Goal: Information Seeking & Learning: Learn about a topic

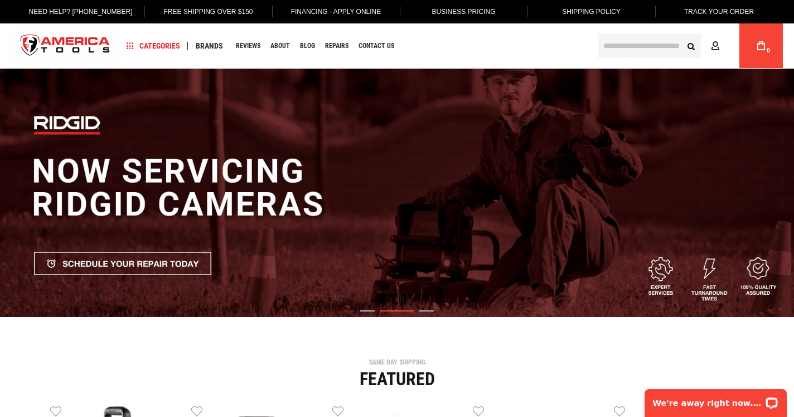
click at [644, 51] on input "text" at bounding box center [649, 45] width 103 height 25
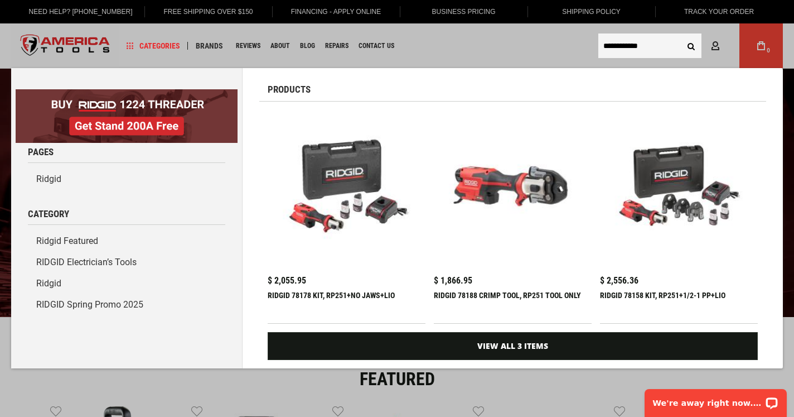
type input "**********"
click at [691, 46] on button "Search" at bounding box center [690, 45] width 21 height 21
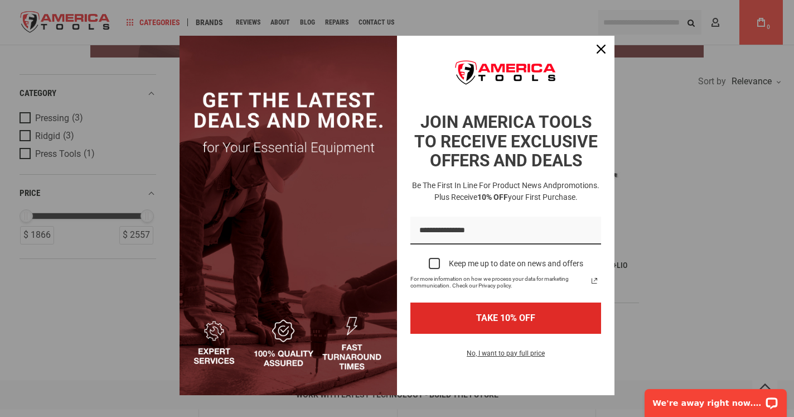
scroll to position [198, 0]
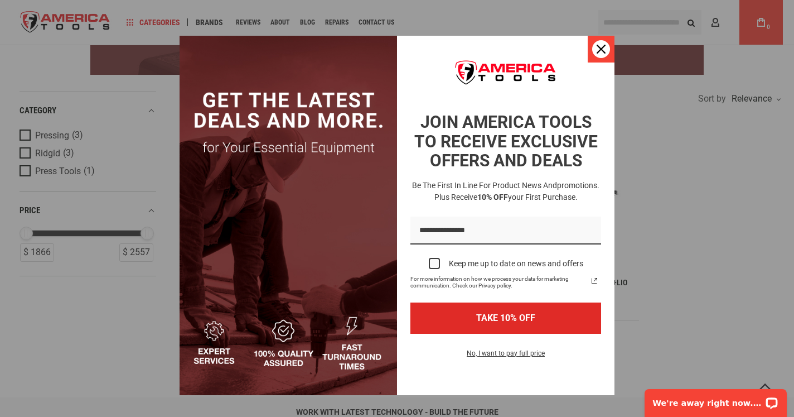
click at [601, 49] on icon "close icon" at bounding box center [601, 49] width 9 height 9
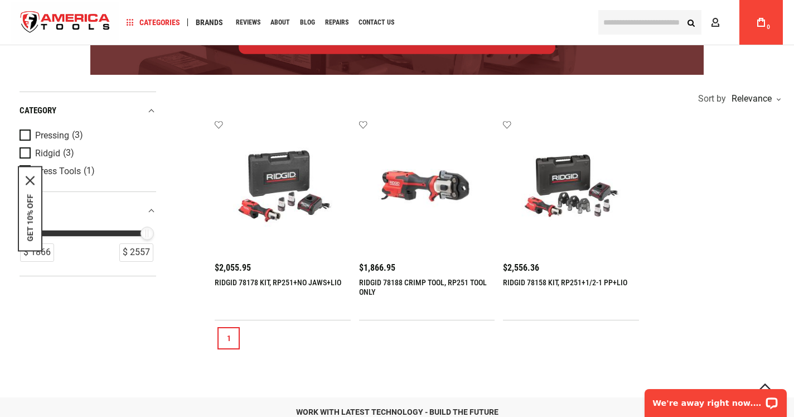
click at [588, 211] on img at bounding box center [571, 188] width 114 height 114
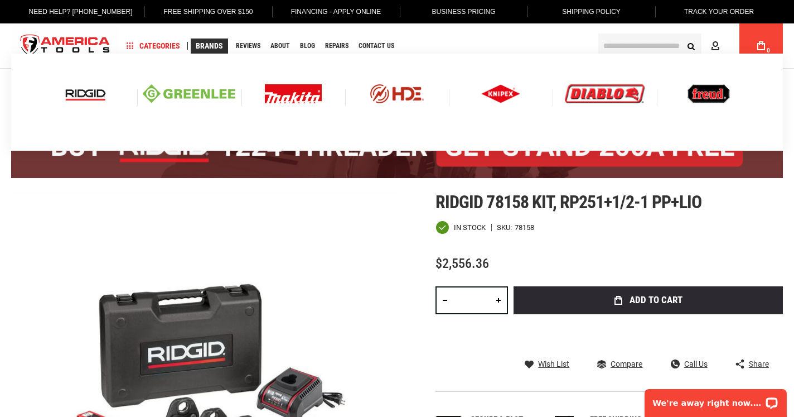
click at [86, 91] on img at bounding box center [85, 93] width 46 height 19
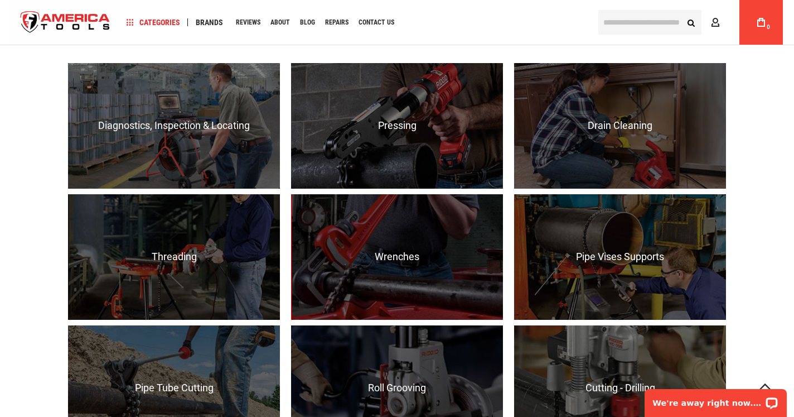
scroll to position [736, 0]
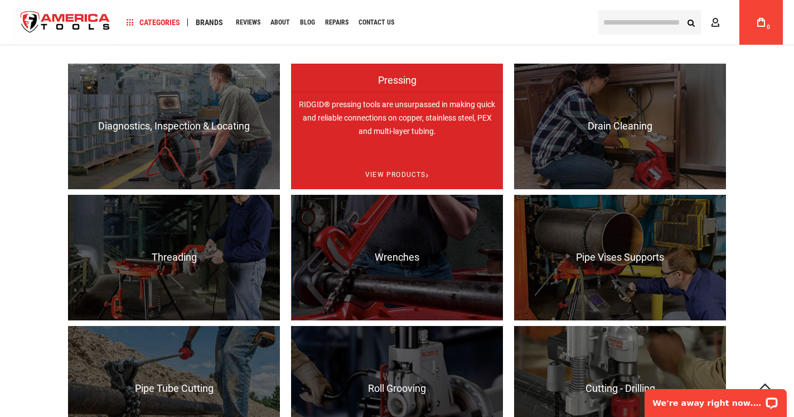
click at [405, 129] on p "RIDGID® pressing tools are unsurpassed in making quick and reliable connections…" at bounding box center [397, 153] width 212 height 125
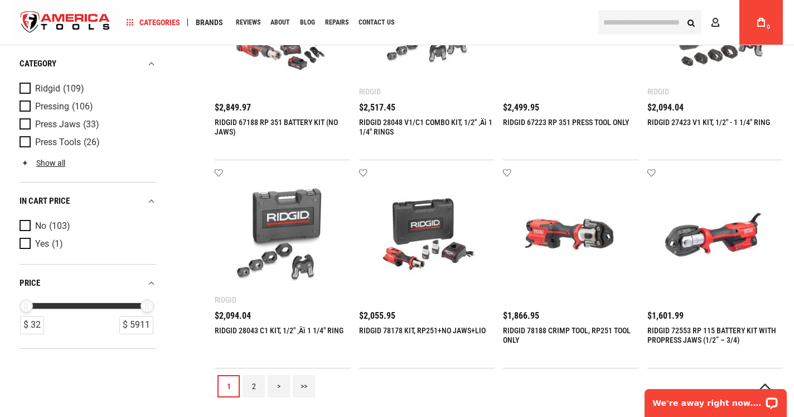
scroll to position [1173, 0]
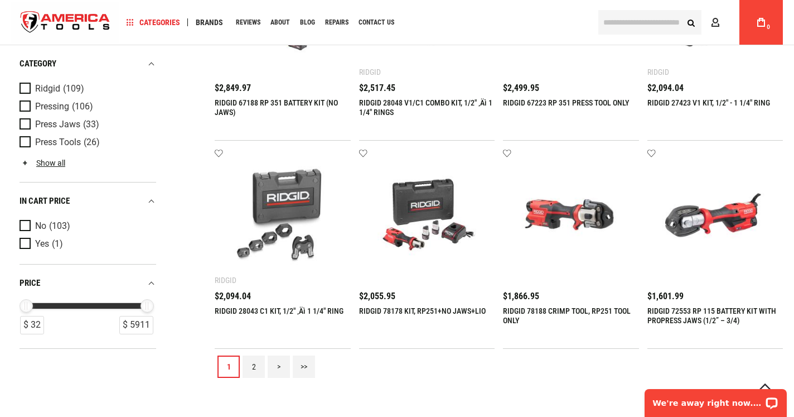
click at [258, 366] on link "2" at bounding box center [254, 366] width 22 height 22
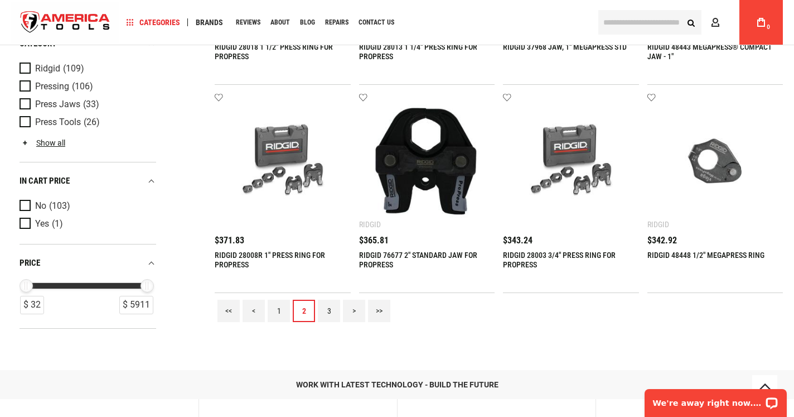
scroll to position [1236, 0]
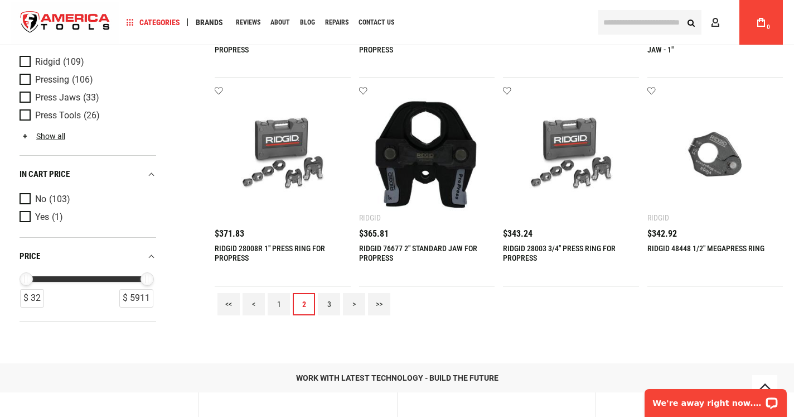
click at [326, 311] on link "3" at bounding box center [329, 304] width 22 height 22
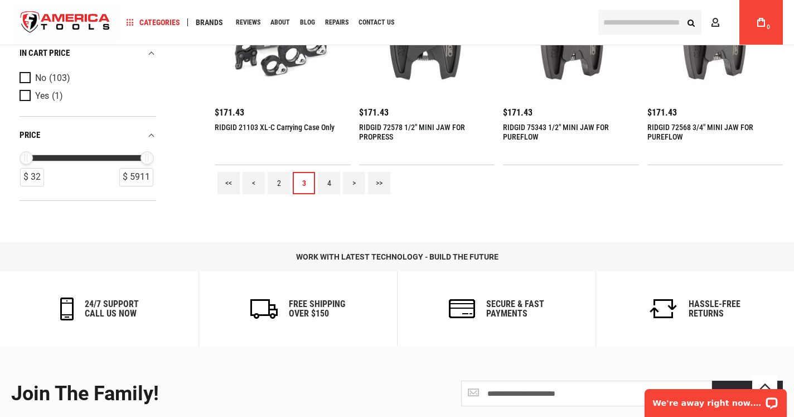
scroll to position [1344, 0]
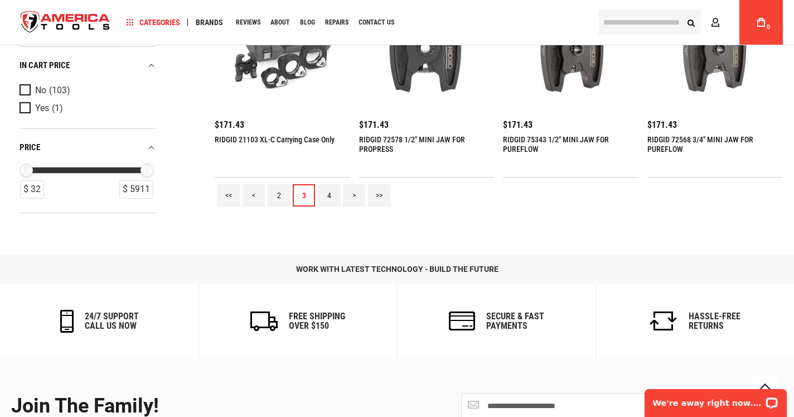
click at [331, 193] on link "4" at bounding box center [329, 195] width 22 height 22
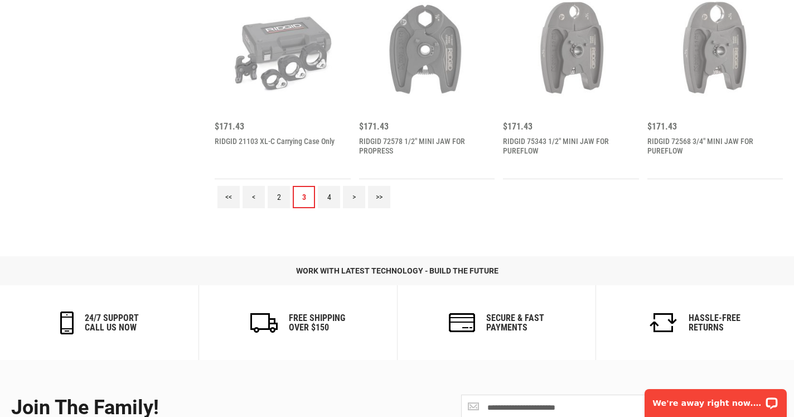
scroll to position [0, 0]
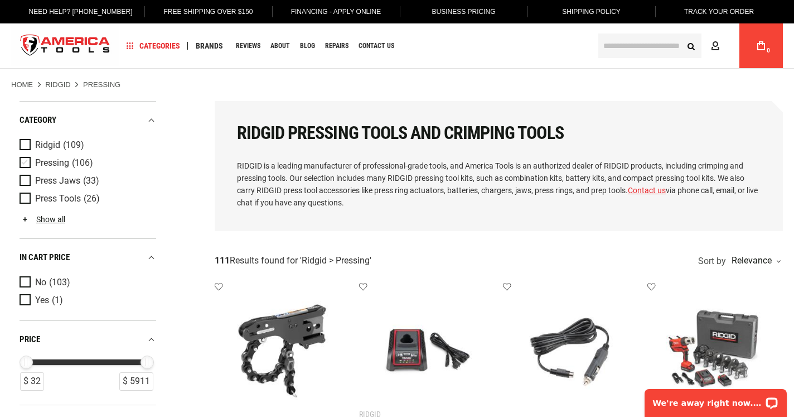
click at [24, 163] on span "Product Filters" at bounding box center [28, 163] width 16 height 12
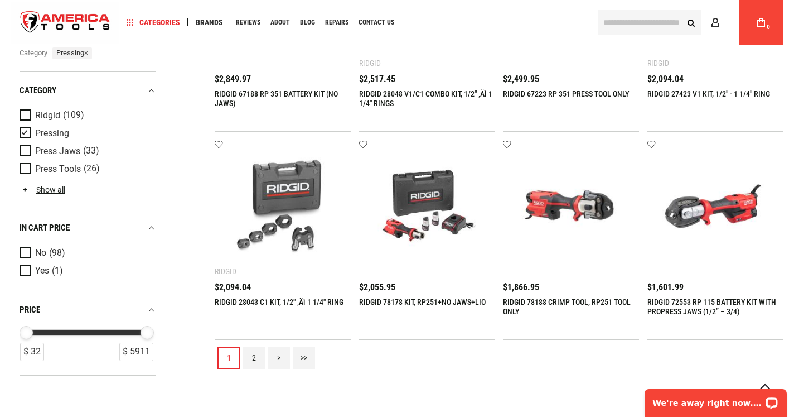
scroll to position [1183, 0]
click at [253, 354] on link "2" at bounding box center [254, 357] width 22 height 22
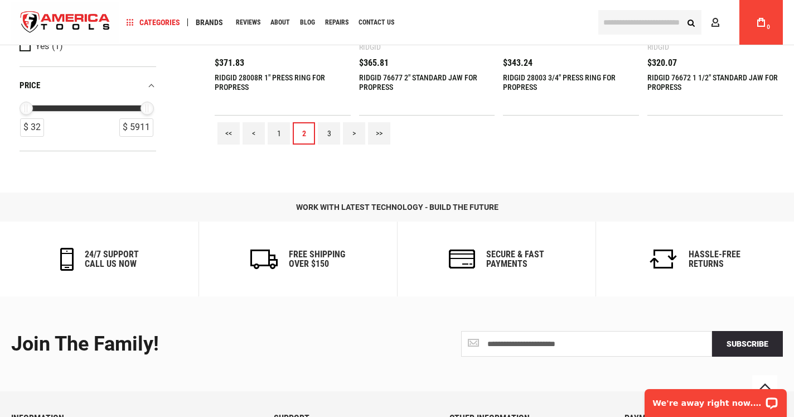
scroll to position [1414, 0]
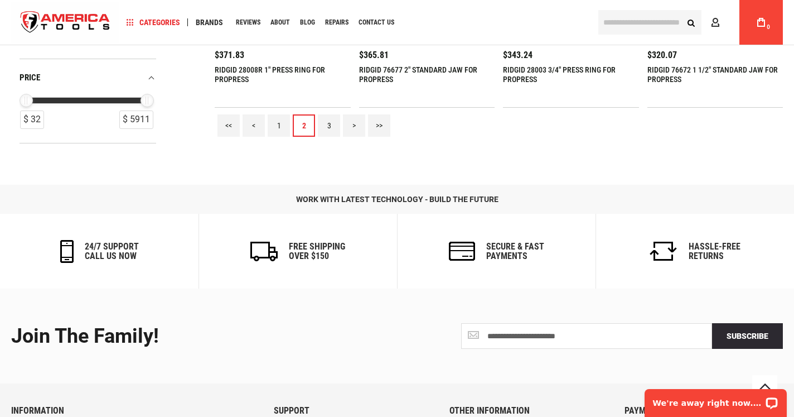
click at [331, 129] on link "3" at bounding box center [329, 125] width 22 height 22
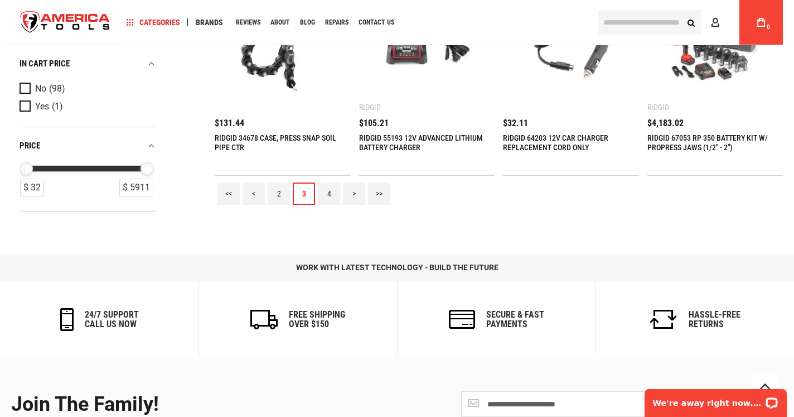
scroll to position [1348, 0]
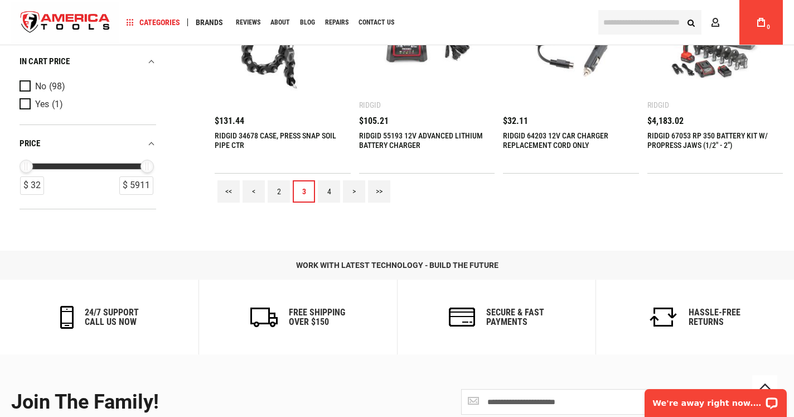
click at [327, 191] on link "4" at bounding box center [329, 191] width 22 height 22
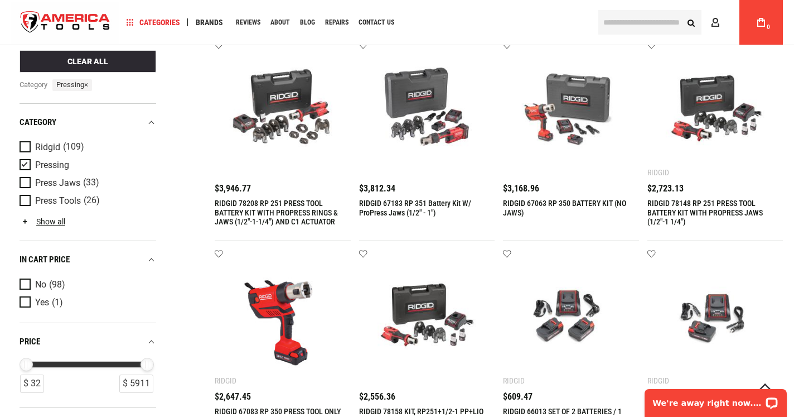
scroll to position [239, 0]
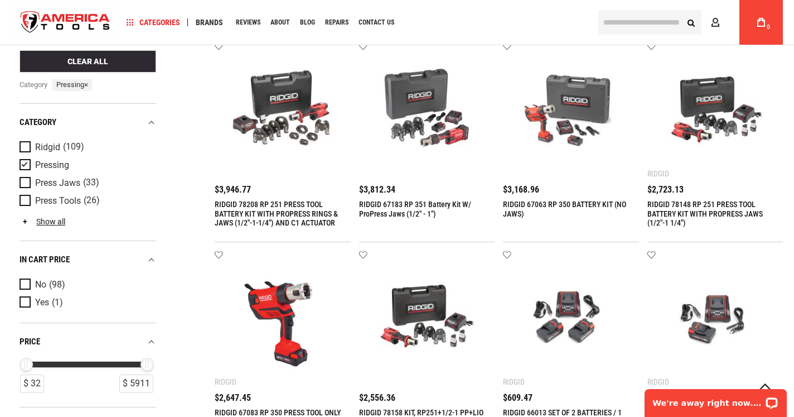
click at [706, 96] on img at bounding box center [716, 110] width 114 height 114
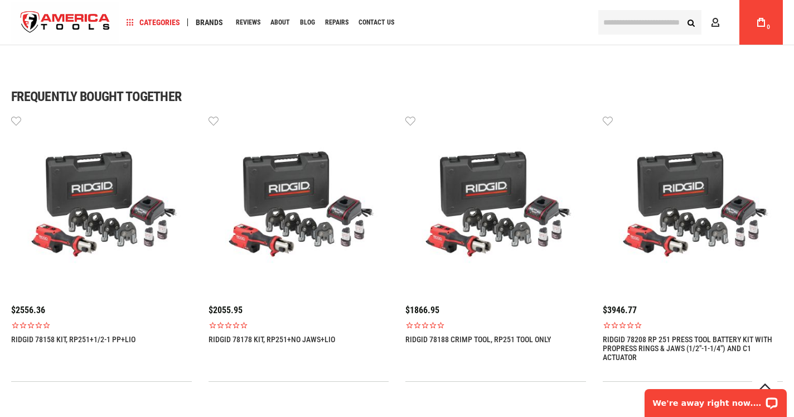
scroll to position [673, 0]
